Goal: Information Seeking & Learning: Learn about a topic

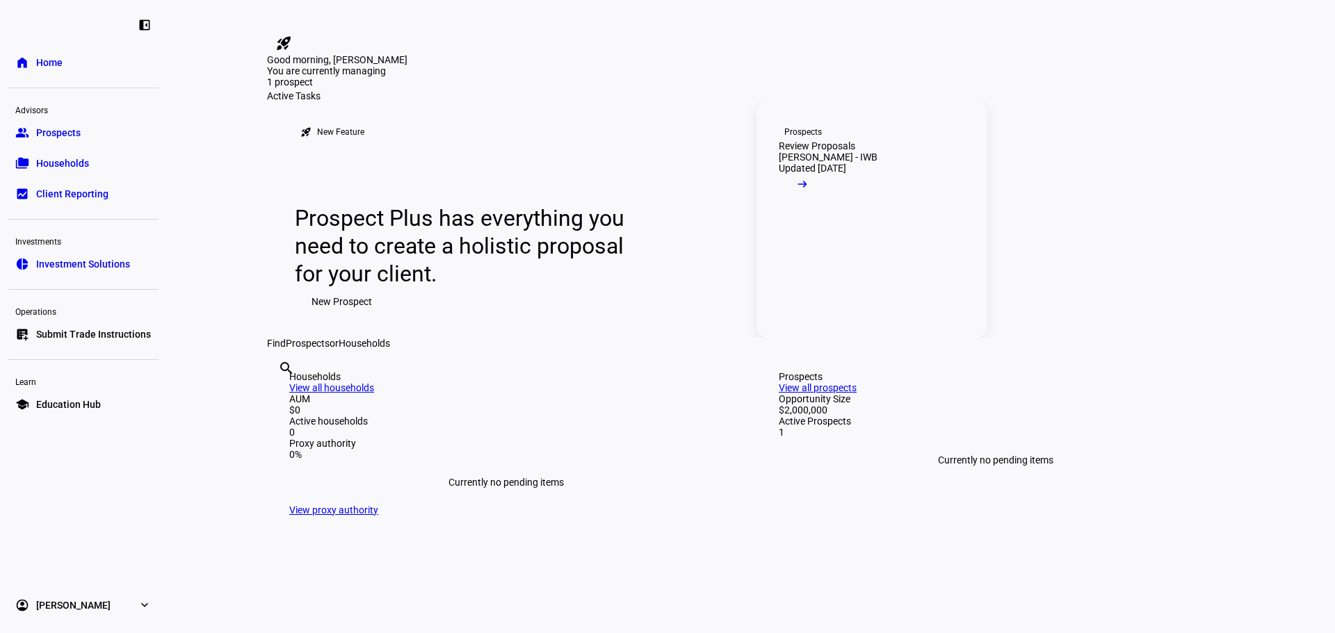
click at [847, 325] on link "Prospects Review Proposals [PERSON_NAME] - IWB Updated [DATE] arrow_right_alt" at bounding box center [871, 219] width 231 height 236
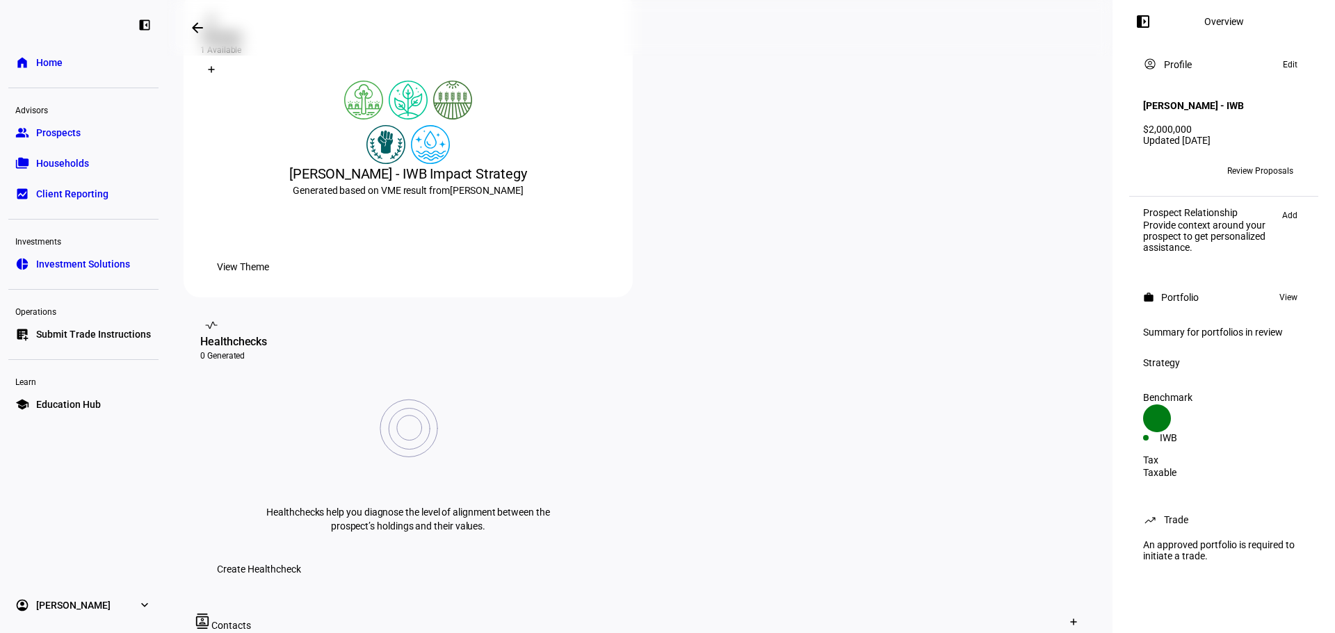
scroll to position [70, 0]
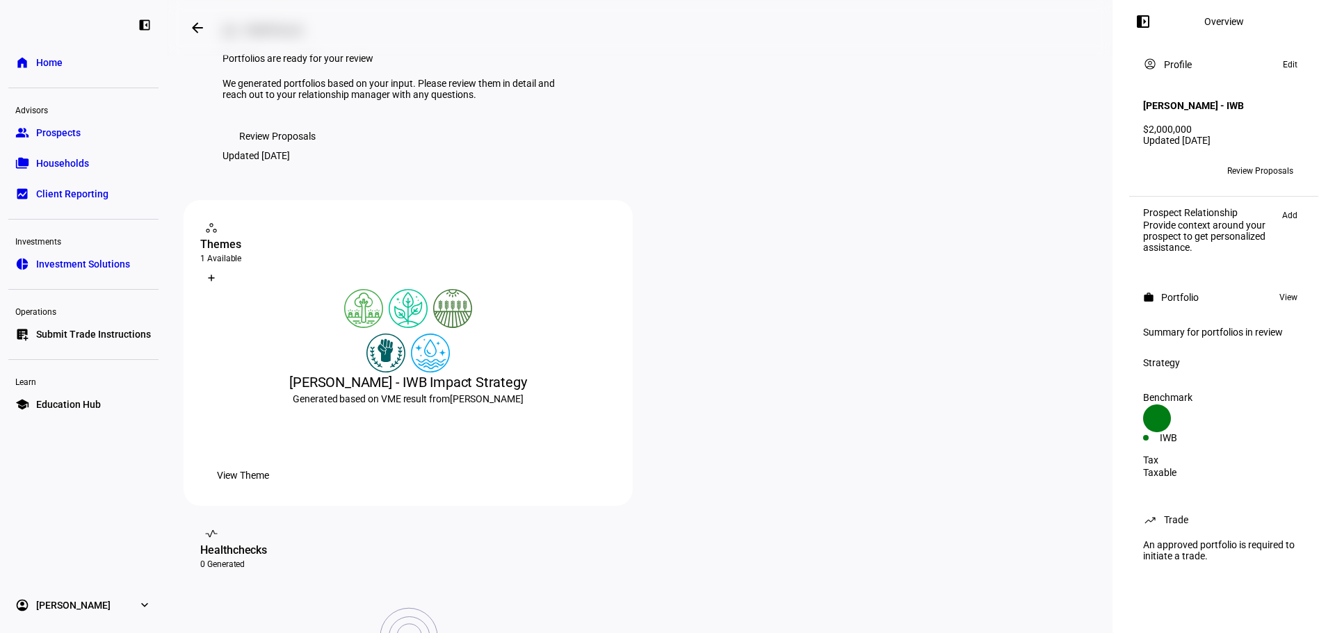
click at [318, 150] on span at bounding box center [277, 136] width 110 height 28
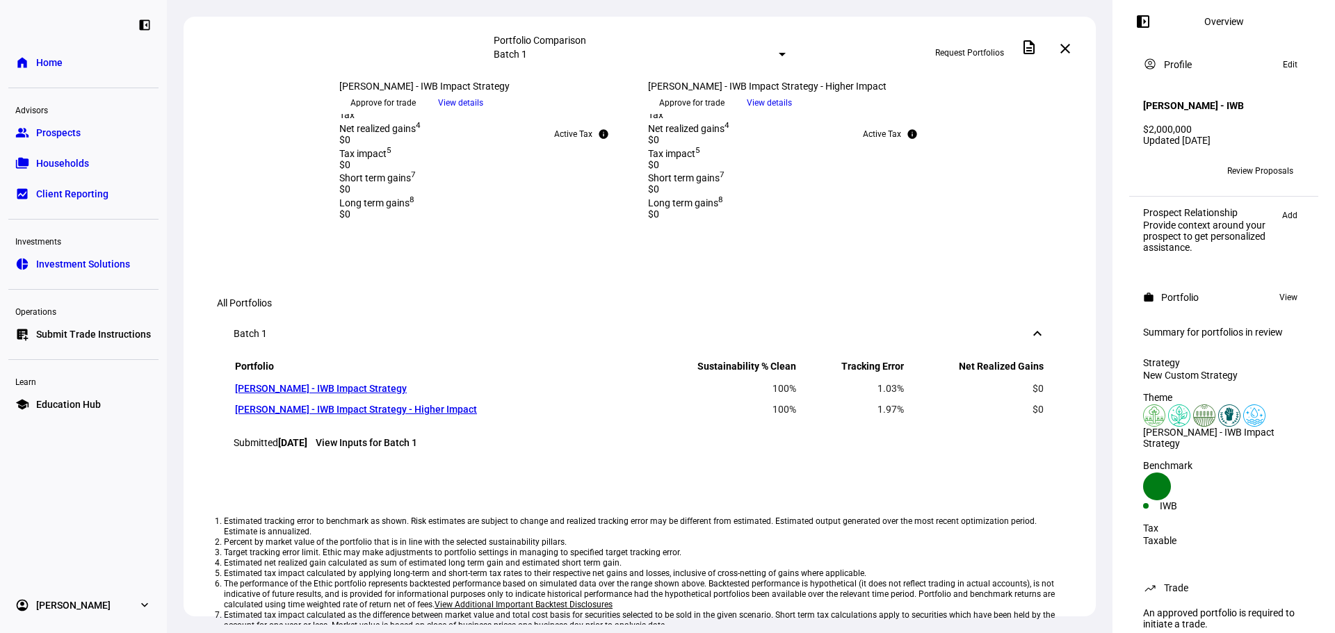
scroll to position [1042, 0]
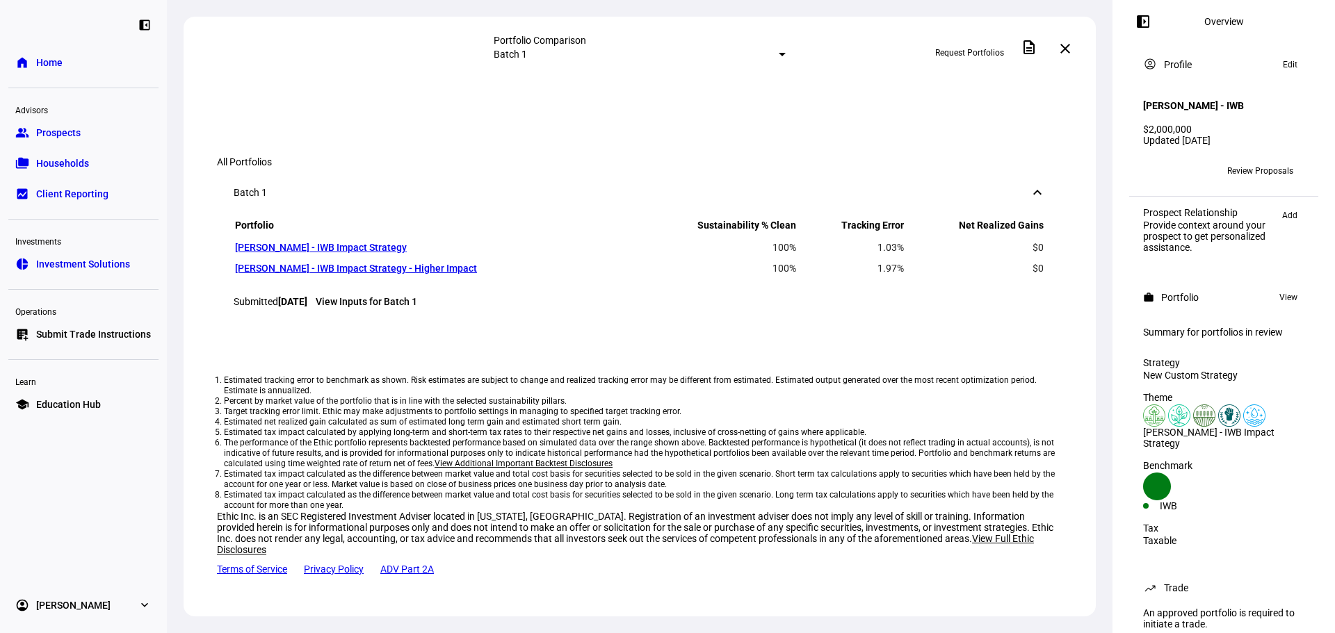
click at [494, 50] on span at bounding box center [460, 39] width 67 height 21
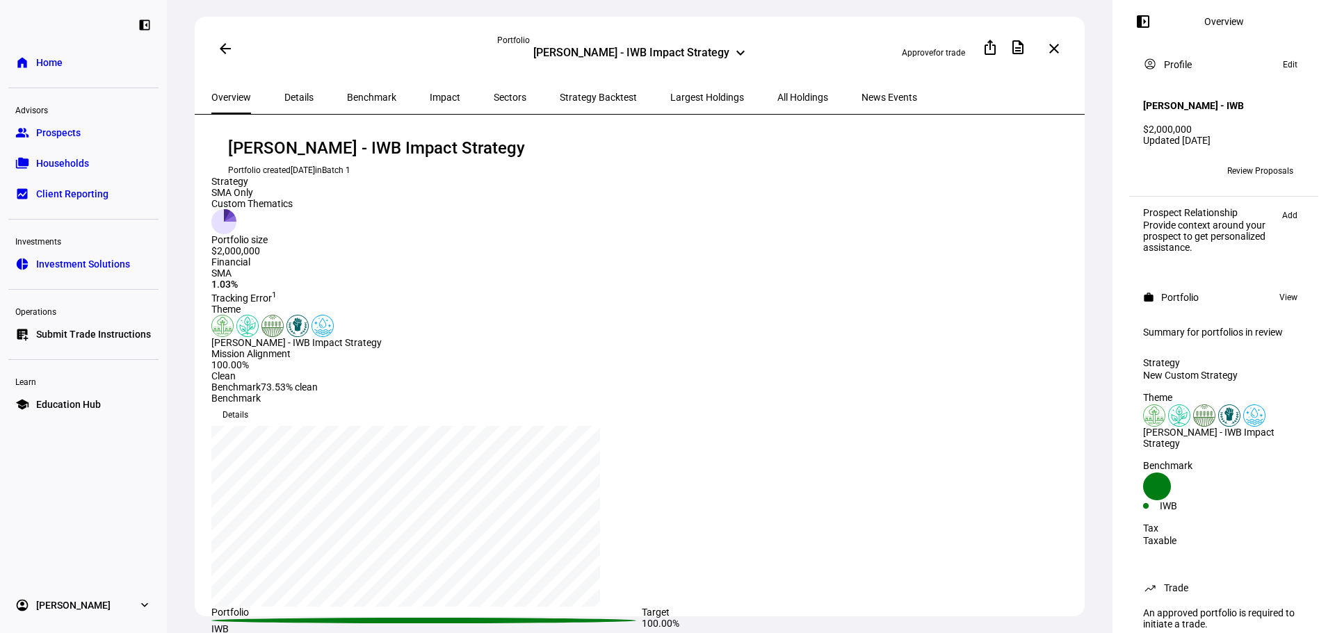
click at [293, 92] on span "Details" at bounding box center [298, 97] width 29 height 10
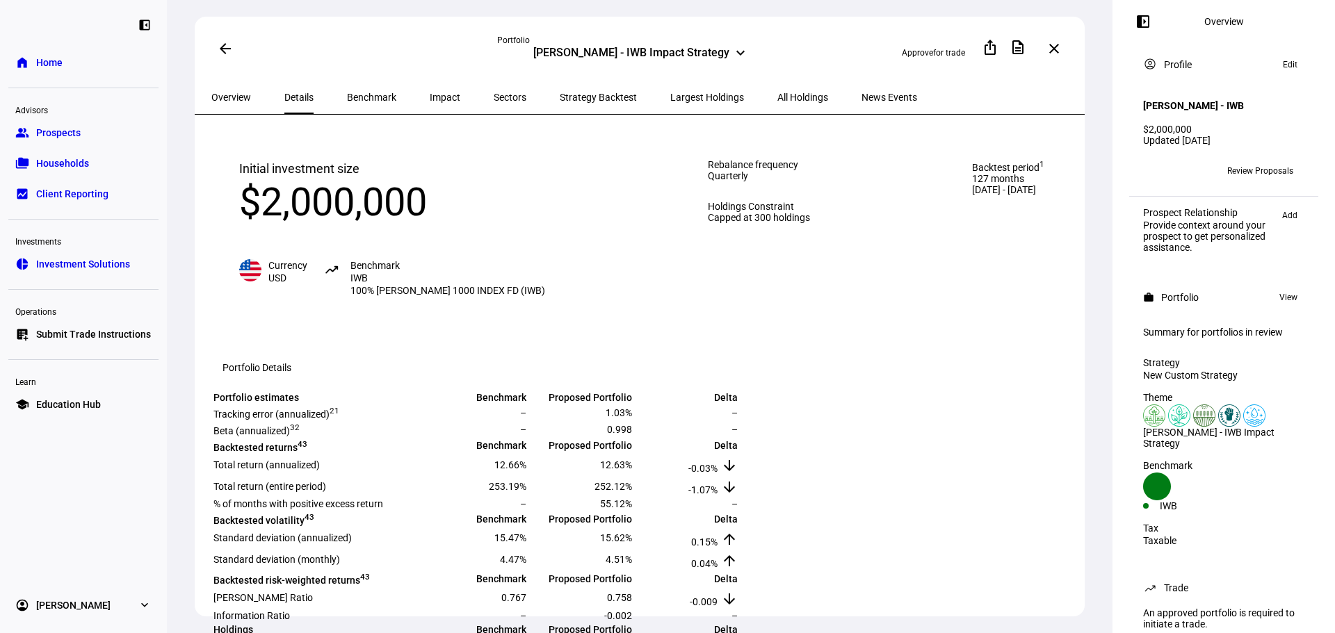
click at [347, 98] on span "Benchmark" at bounding box center [371, 97] width 49 height 10
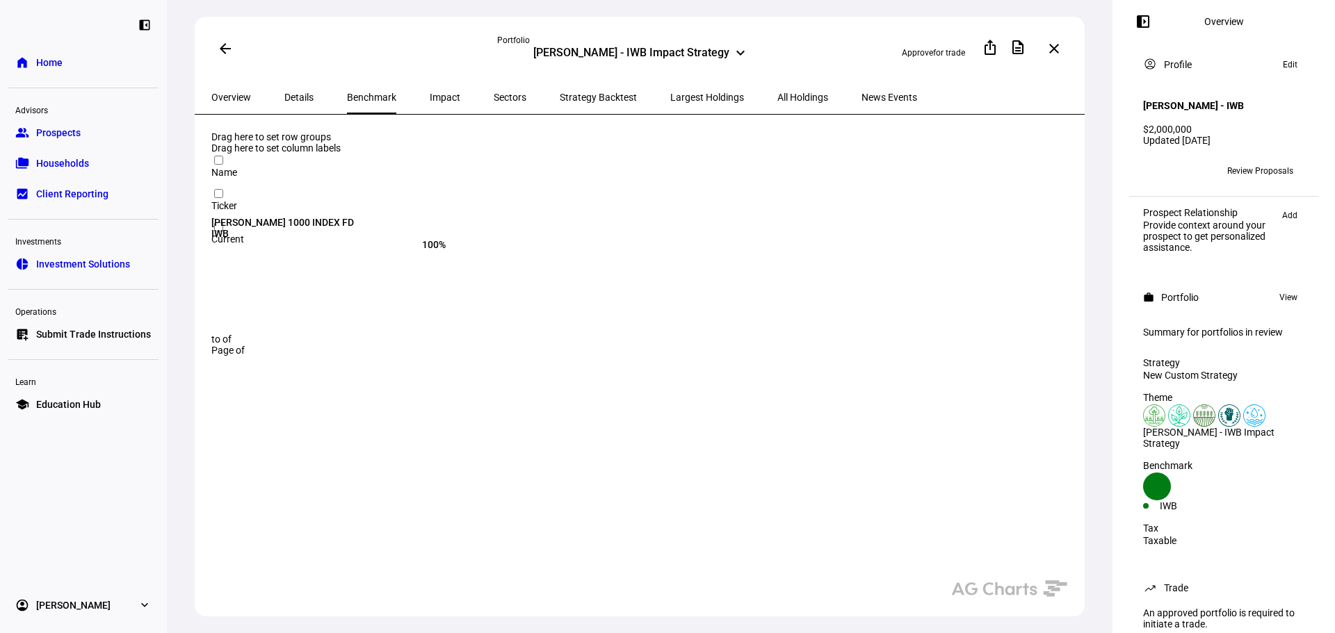
click at [430, 92] on span "Impact" at bounding box center [445, 97] width 31 height 10
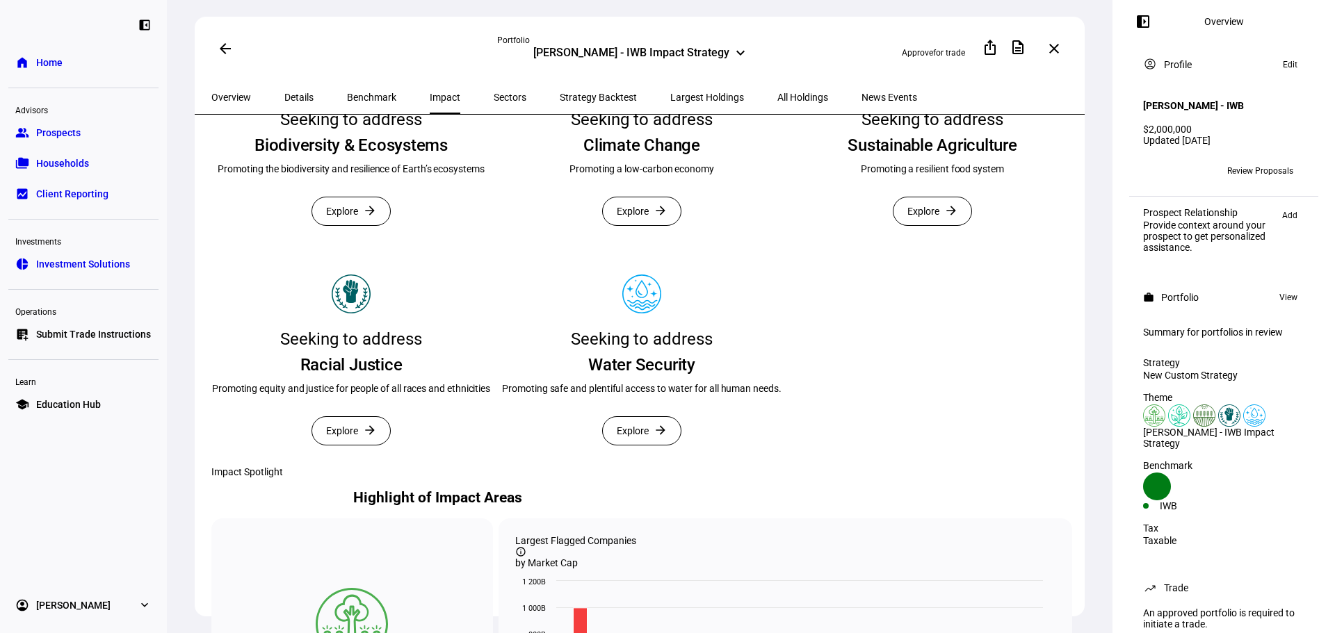
scroll to position [348, 0]
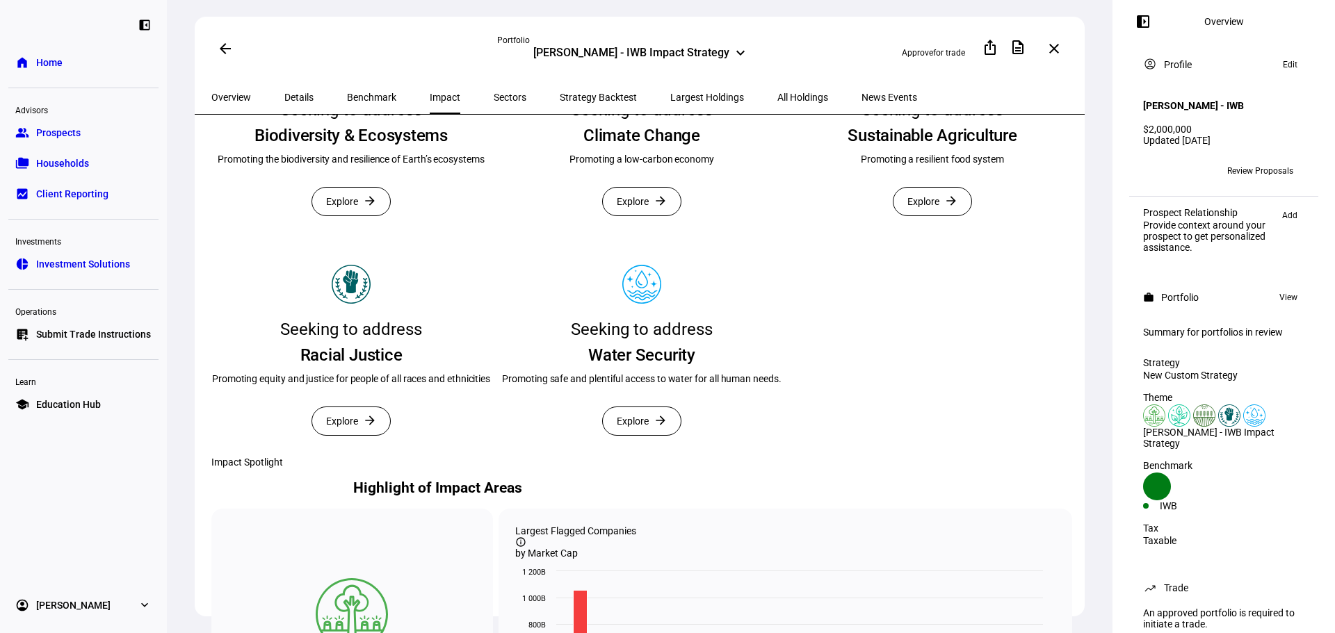
click at [617, 216] on span "Explore" at bounding box center [633, 202] width 32 height 28
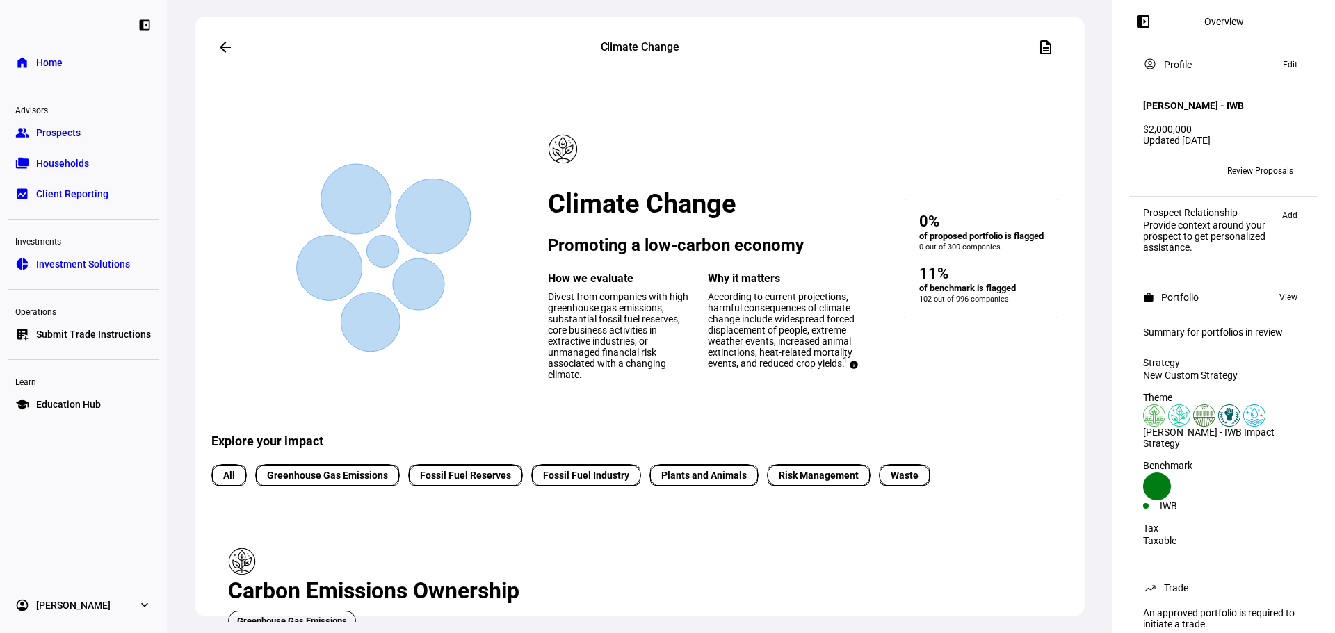
click at [223, 45] on mat-icon "arrow_back" at bounding box center [225, 47] width 17 height 17
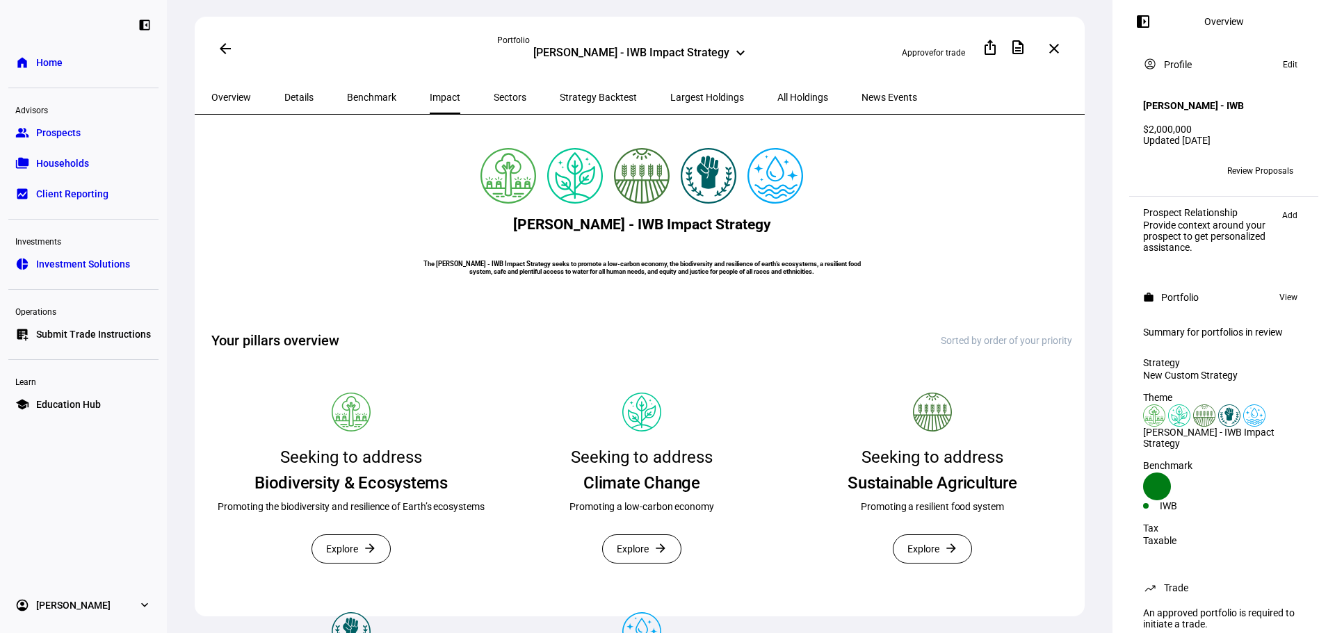
click at [927, 572] on mat-card "Seeking to address Sustainable Agriculture Promoting a resilient food system Ex…" at bounding box center [932, 480] width 279 height 209
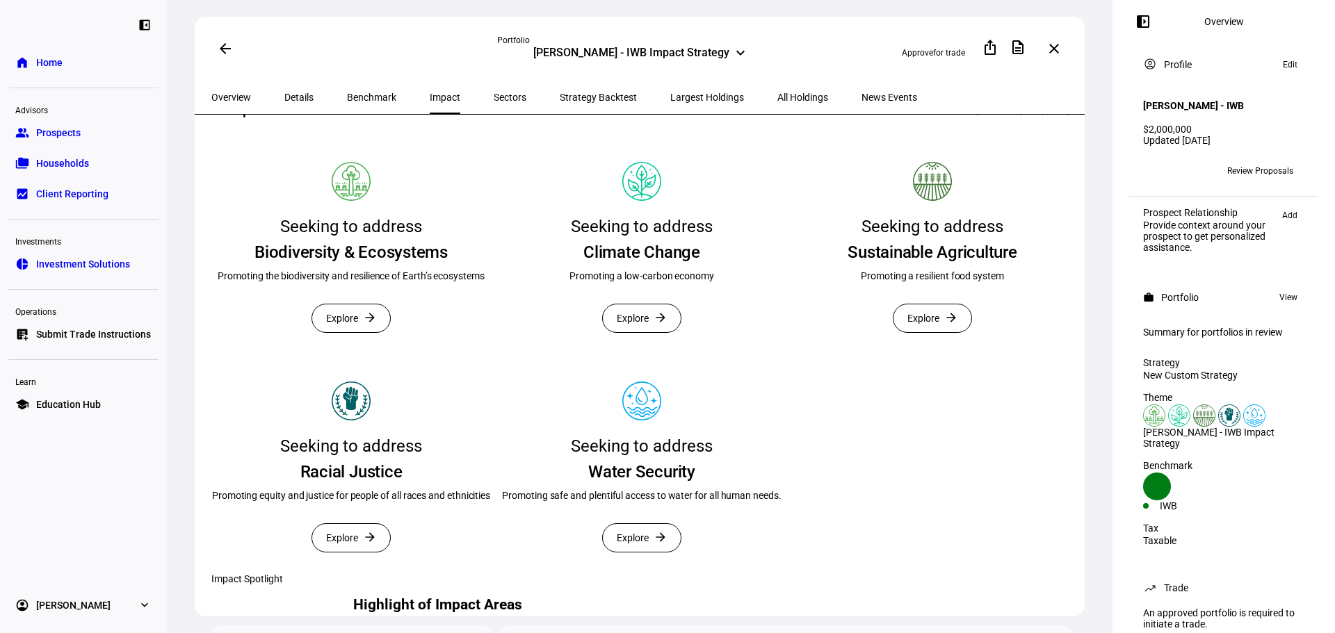
scroll to position [278, 0]
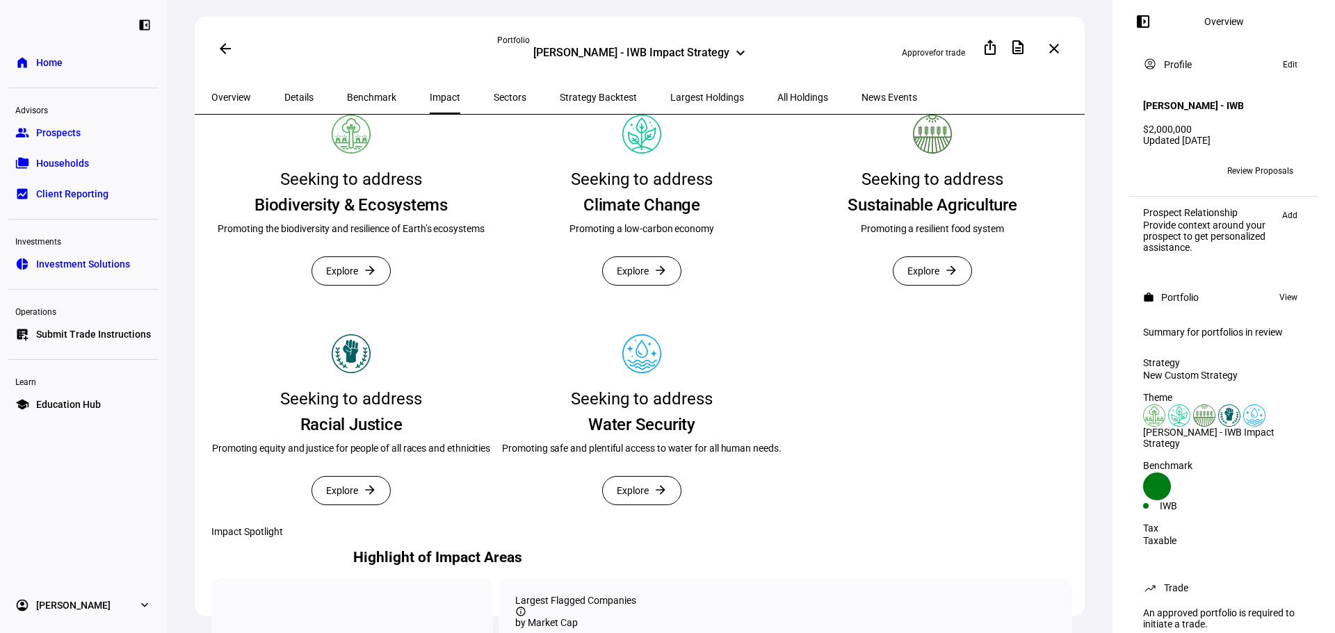
click at [928, 285] on span "Explore" at bounding box center [923, 271] width 32 height 28
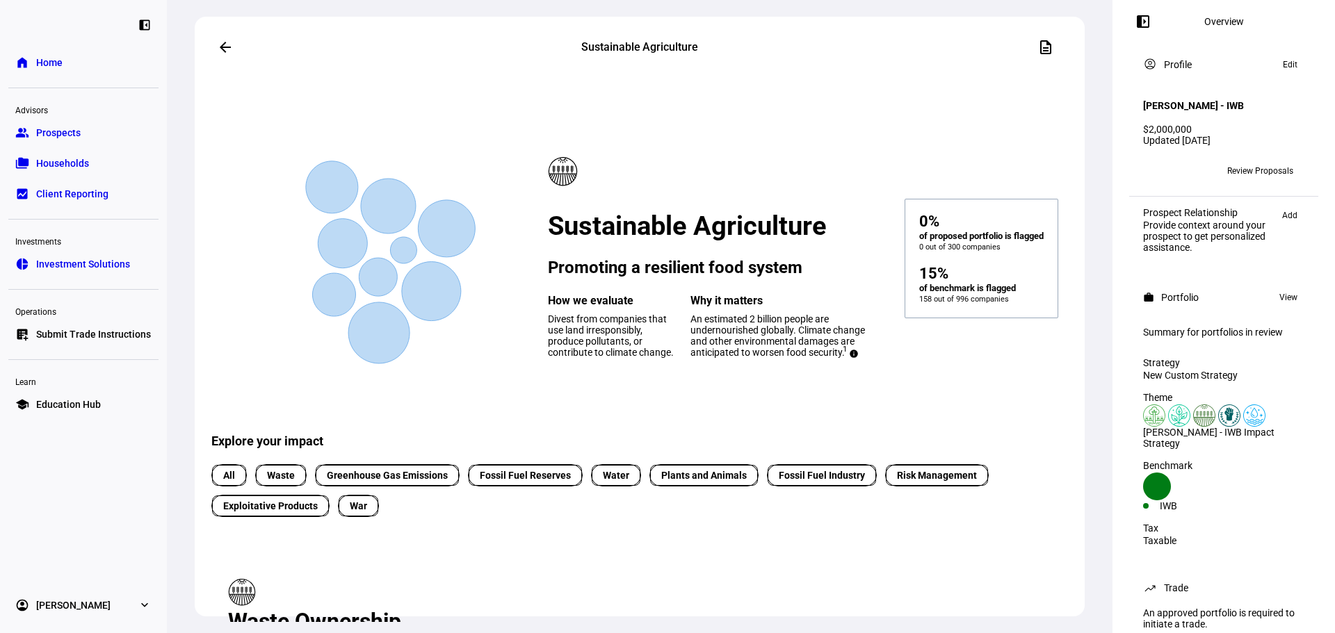
click at [218, 47] on mat-icon "arrow_back" at bounding box center [225, 47] width 17 height 17
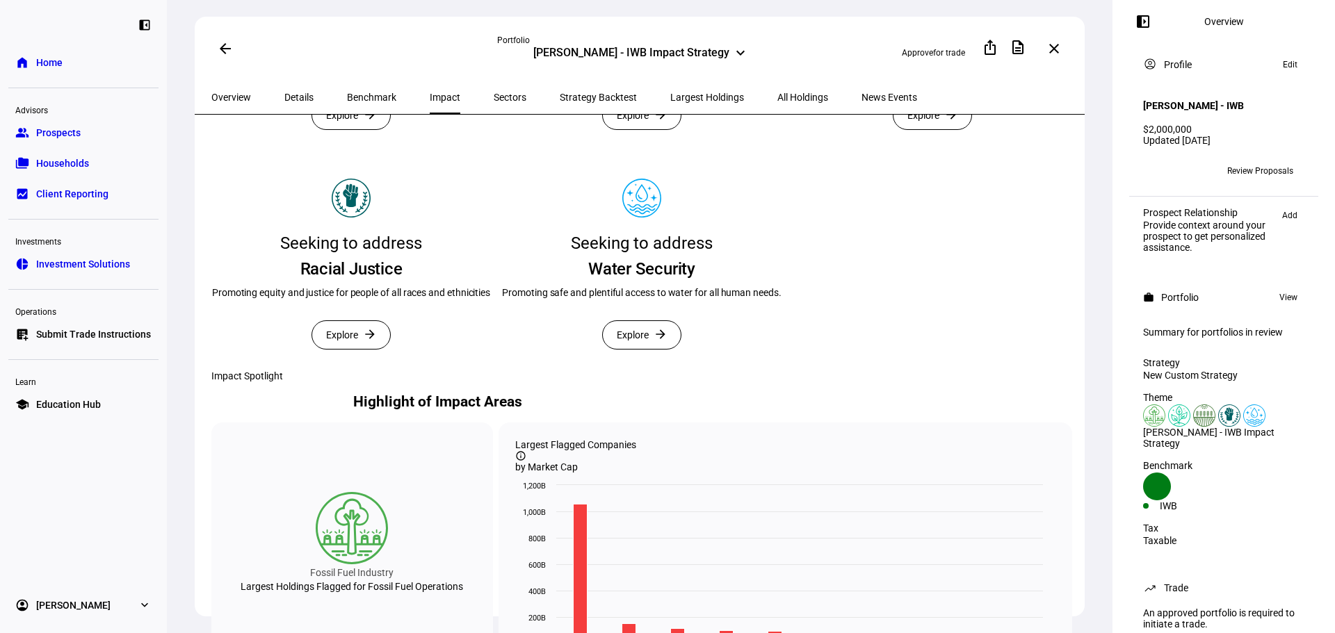
scroll to position [487, 0]
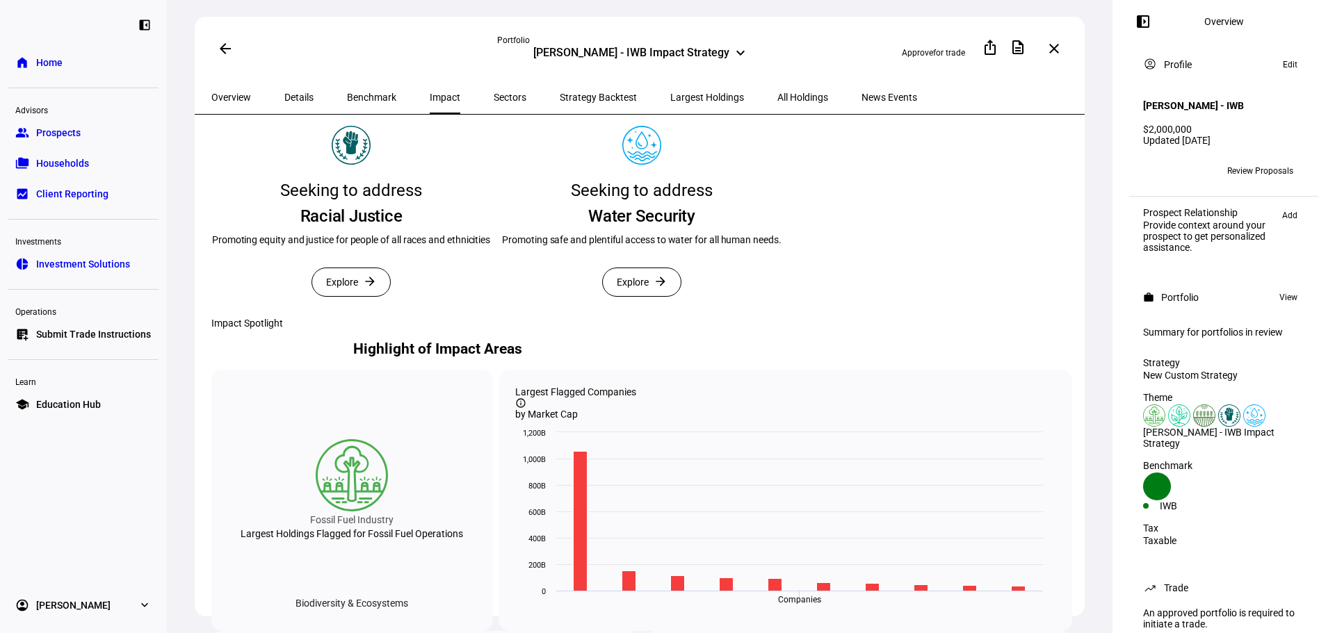
click at [927, 76] on span "Explore" at bounding box center [923, 63] width 32 height 28
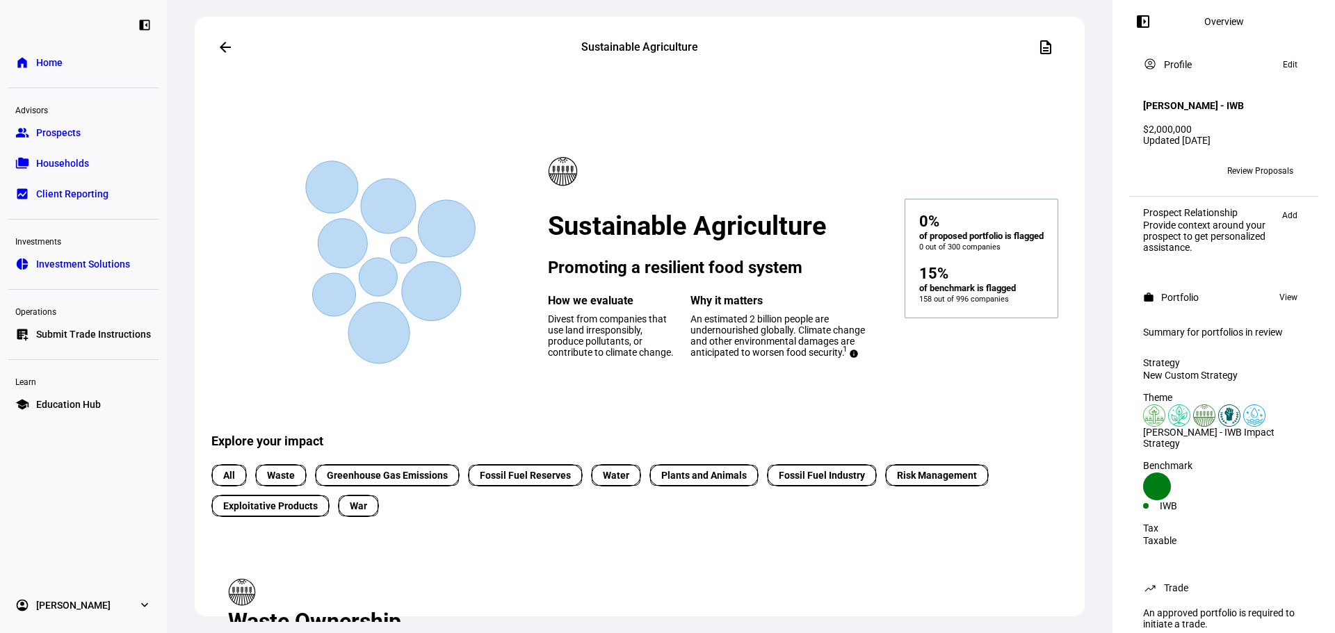
click at [222, 49] on mat-icon "arrow_back" at bounding box center [225, 47] width 17 height 17
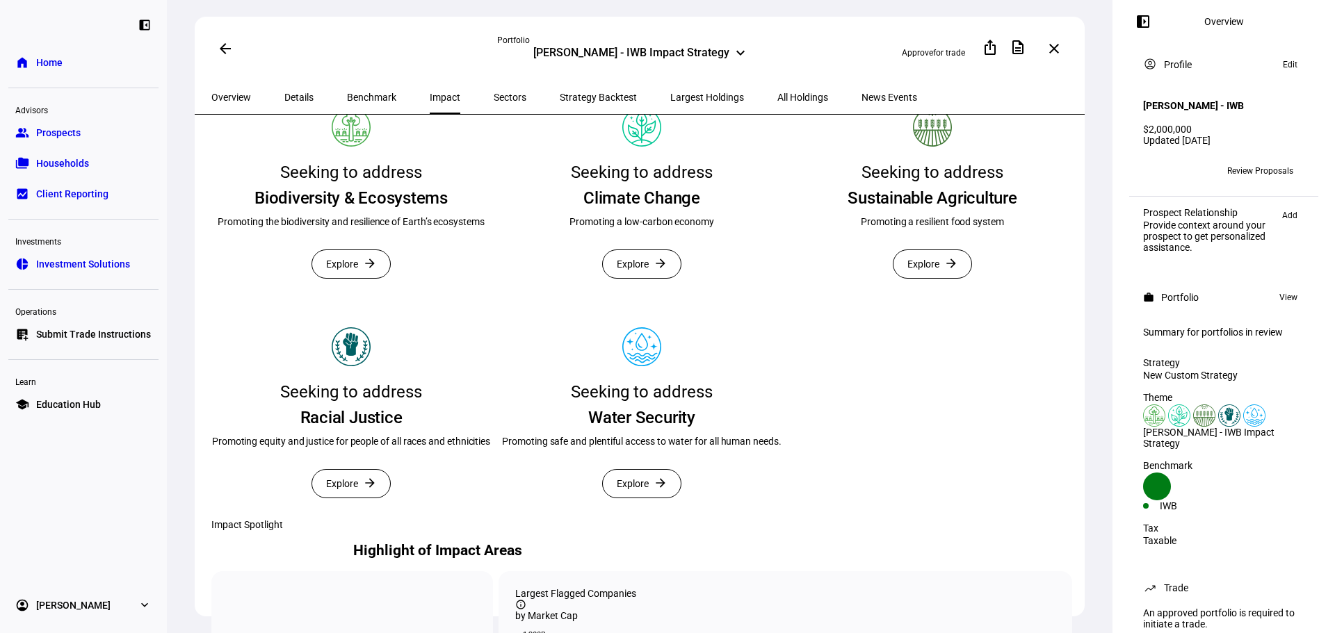
scroll to position [348, 0]
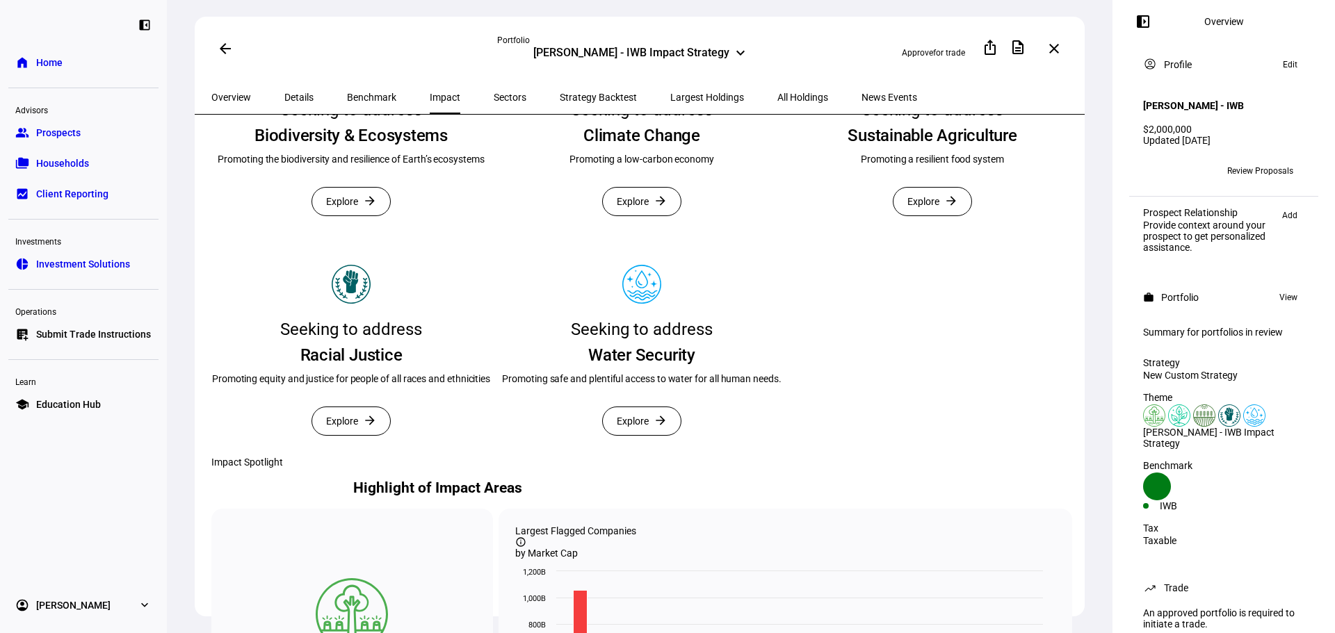
click at [641, 435] on span "Explore" at bounding box center [633, 421] width 32 height 28
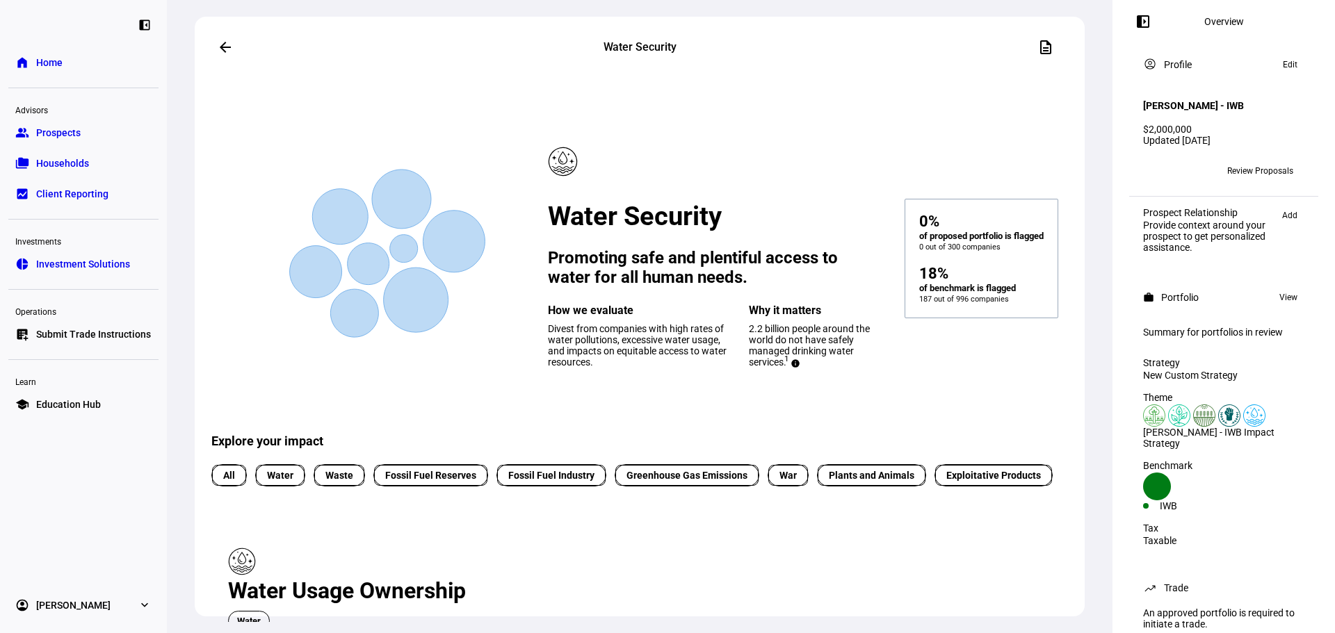
click at [224, 50] on mat-icon "arrow_back" at bounding box center [225, 47] width 17 height 17
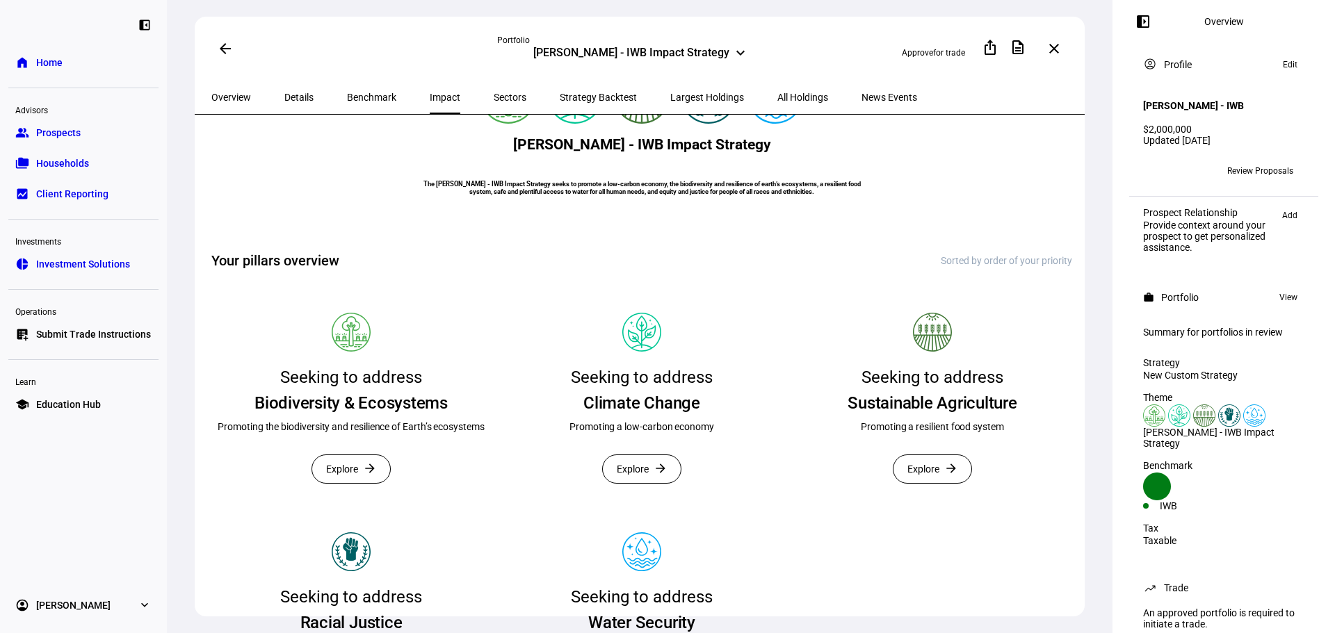
scroll to position [278, 0]
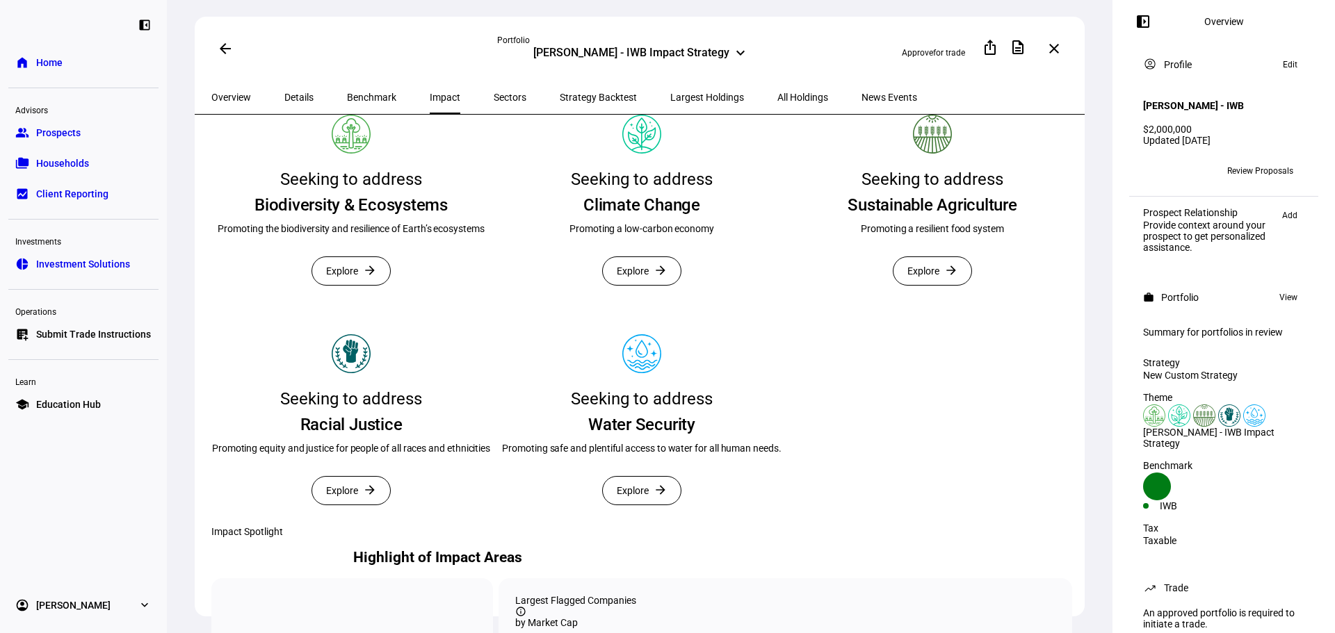
click at [226, 49] on mat-icon "arrow_back" at bounding box center [225, 48] width 17 height 17
